Goal: Check status: Check status

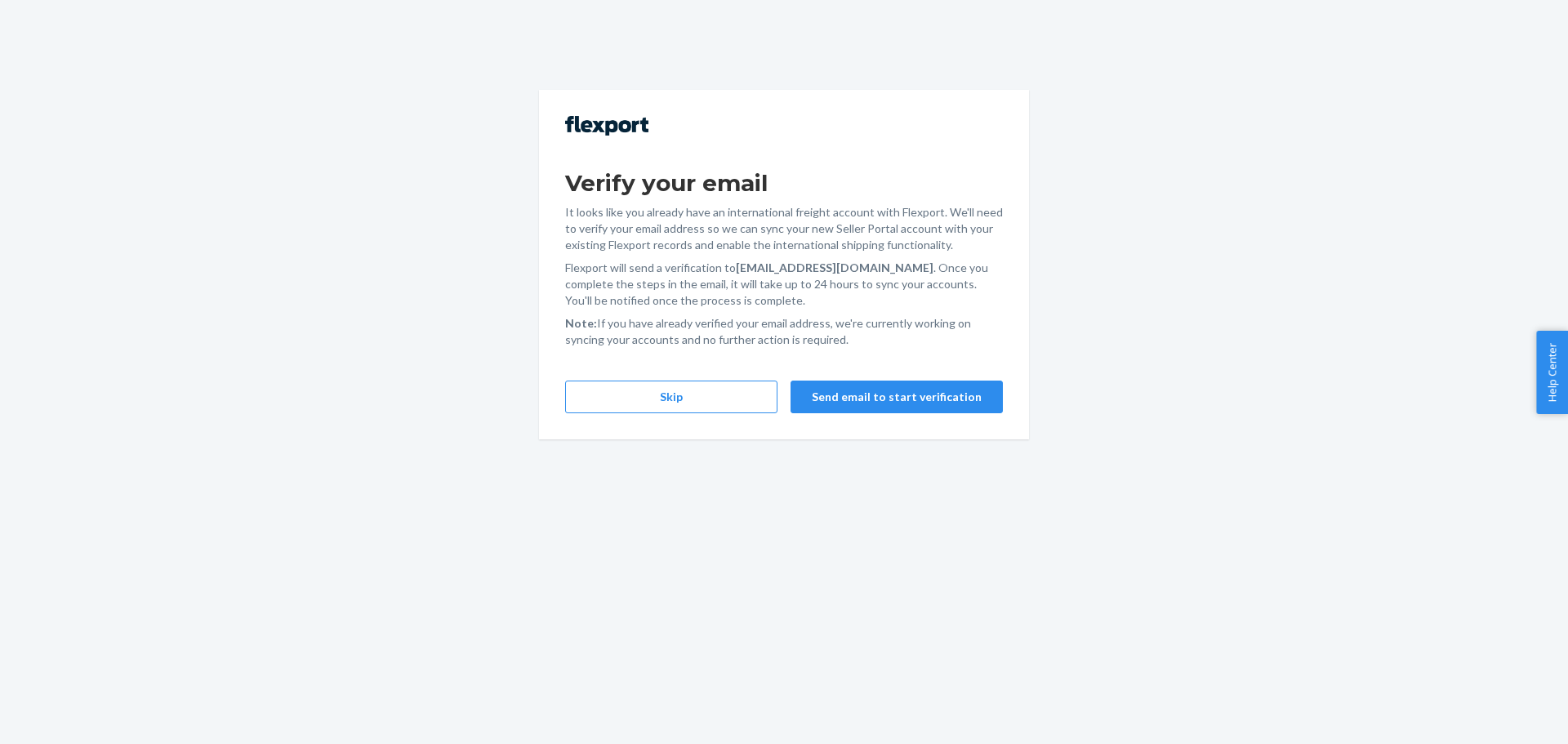
click at [737, 401] on button "Skip" at bounding box center [671, 396] width 213 height 32
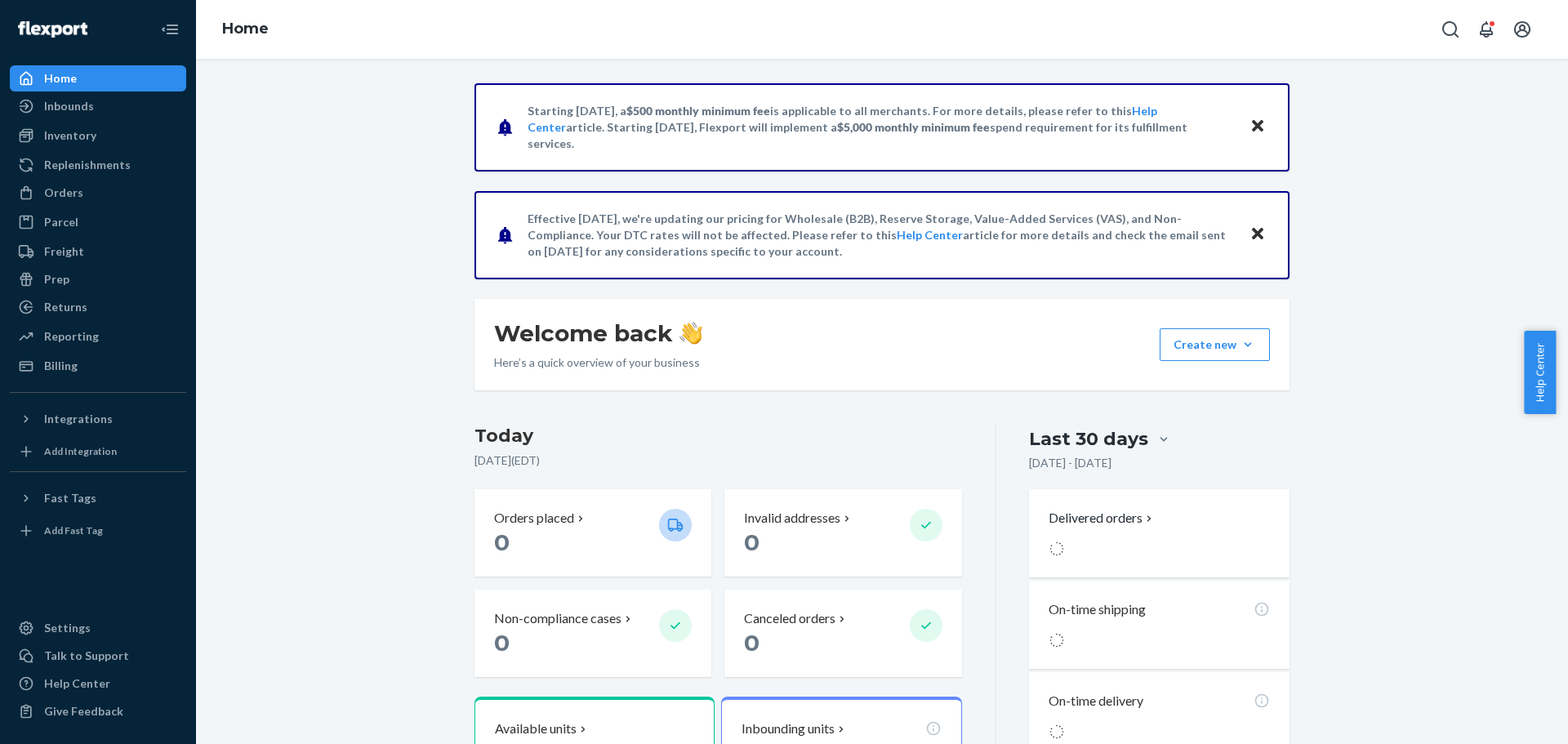
click at [535, 524] on p "Orders placed" at bounding box center [533, 518] width 80 height 18
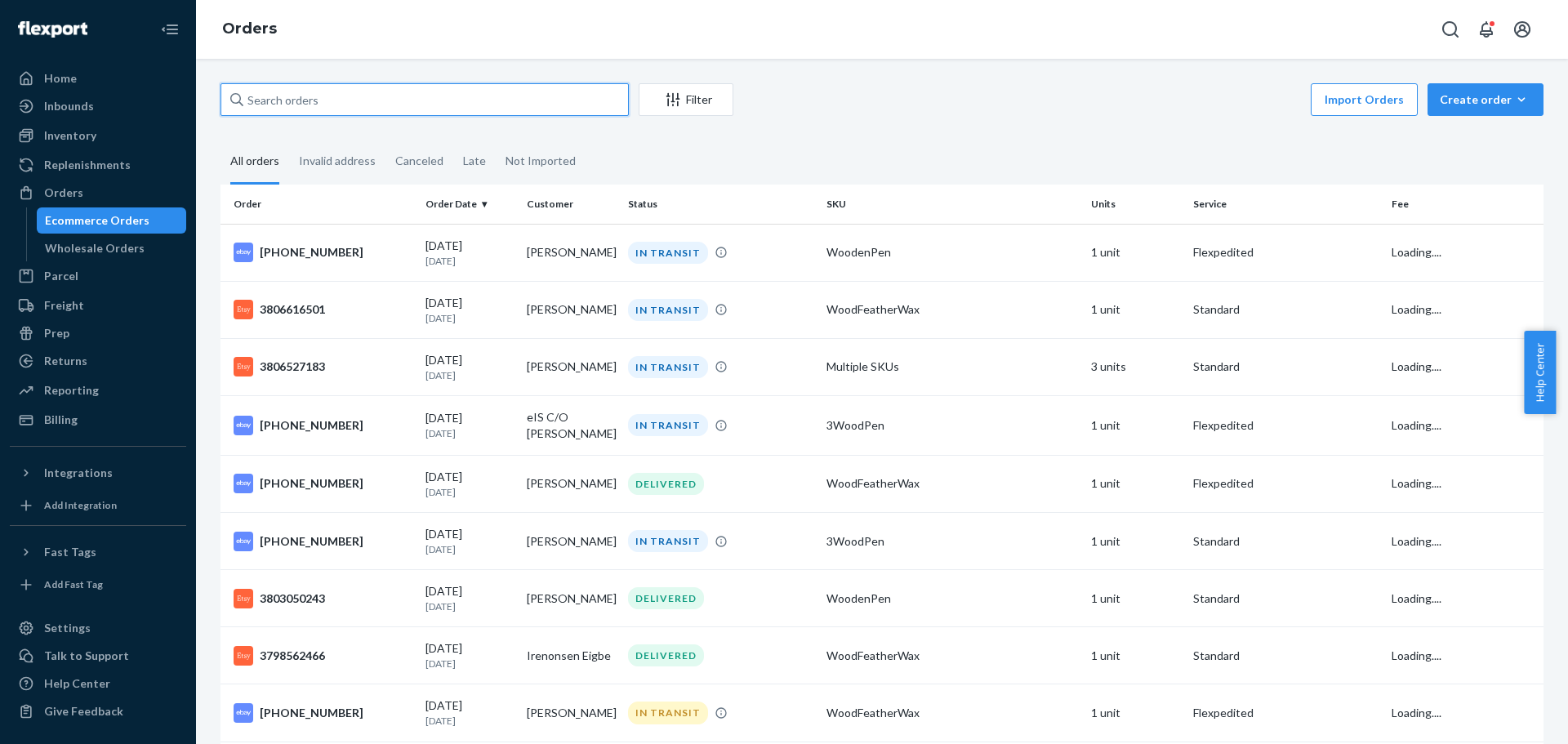
click at [385, 91] on input "text" at bounding box center [424, 99] width 408 height 32
type input "[PERSON_NAME]"
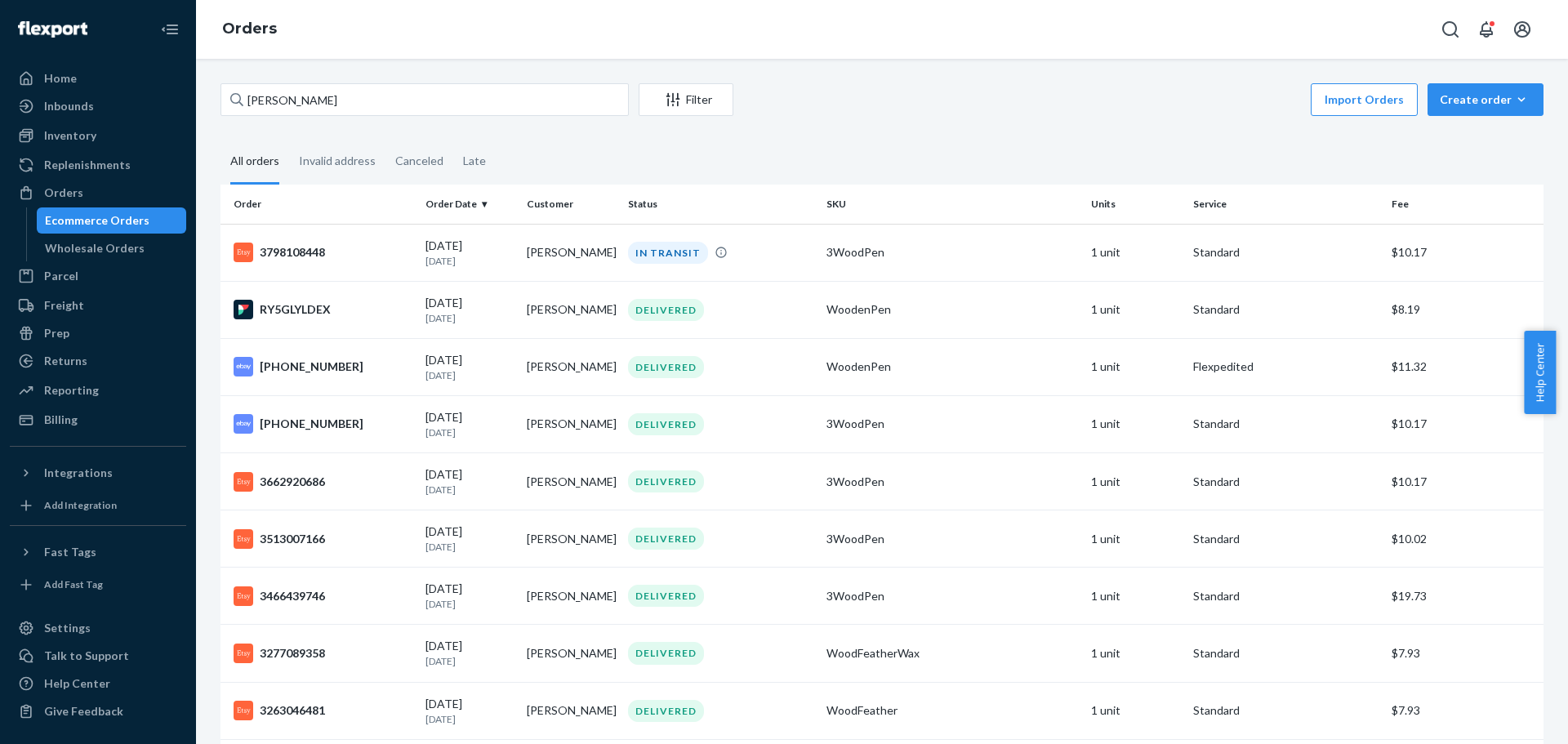
click at [284, 254] on div "3798108448" at bounding box center [323, 252] width 178 height 19
